Goal: Task Accomplishment & Management: Use online tool/utility

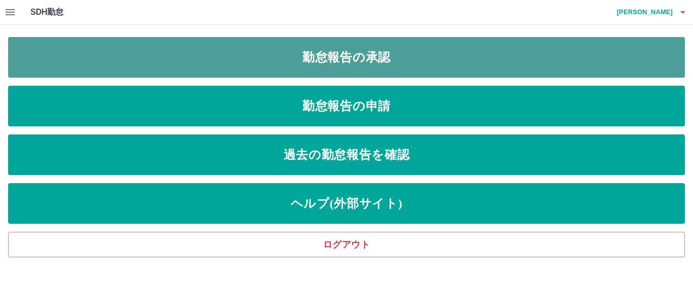
click at [348, 64] on link "勤怠報告の承認" at bounding box center [346, 57] width 676 height 41
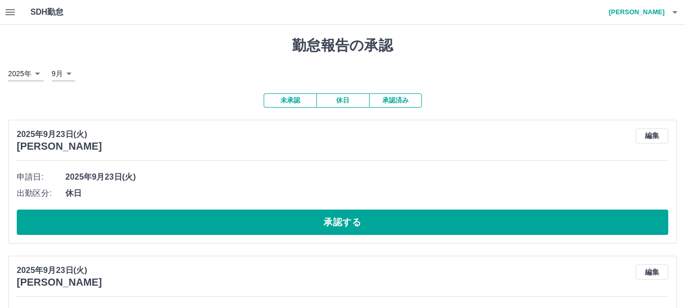
click at [392, 100] on button "承認済み" at bounding box center [395, 100] width 53 height 14
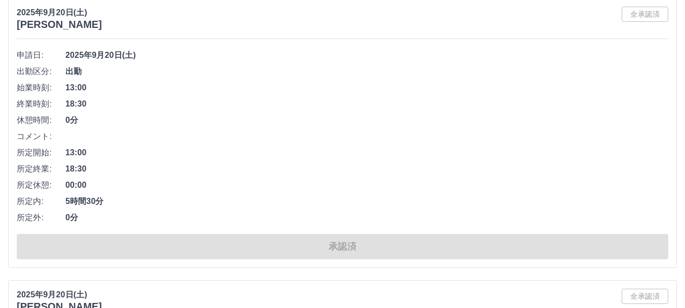
scroll to position [2738, 0]
